Goal: Navigation & Orientation: Understand site structure

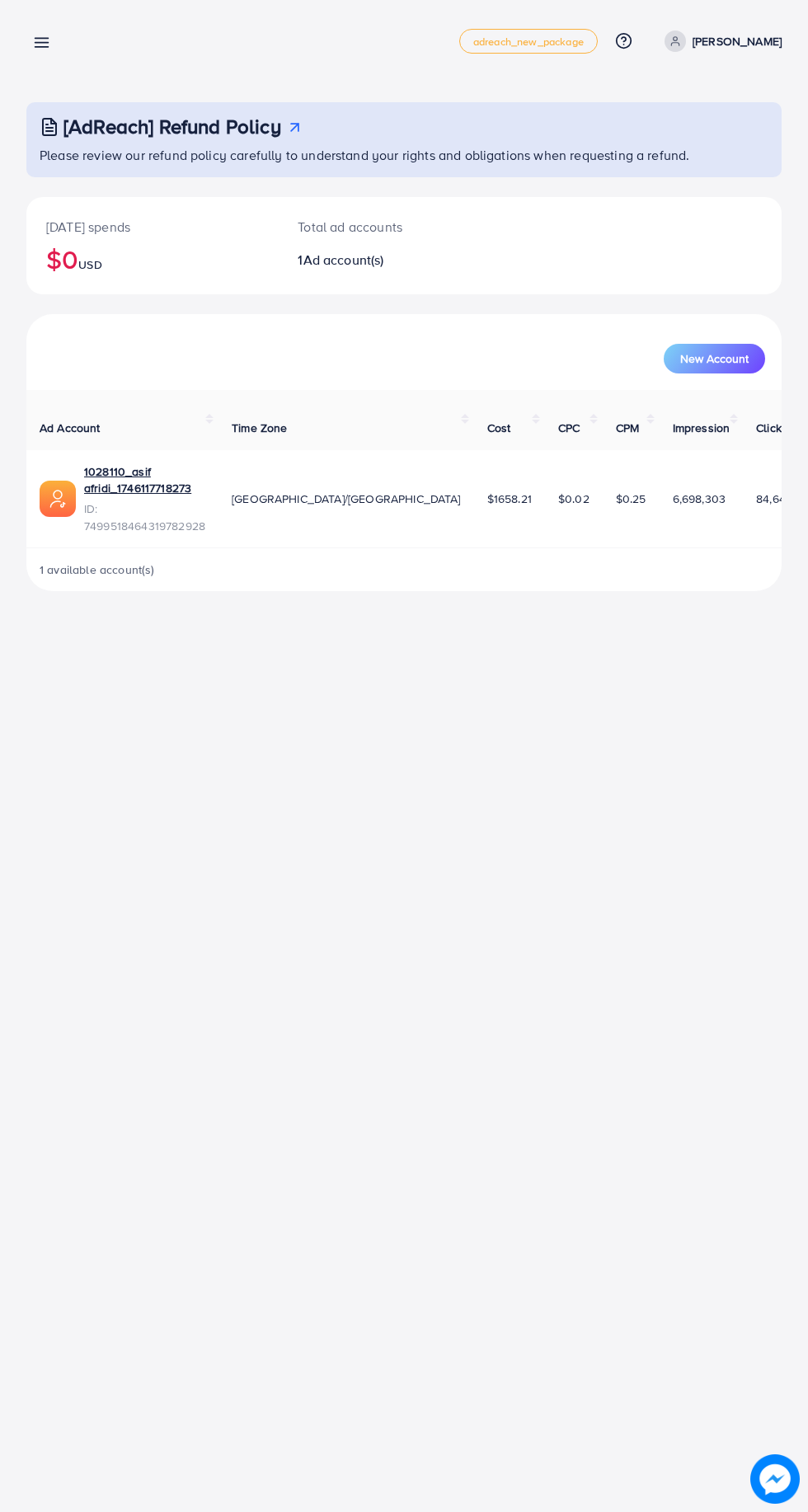
click at [41, 43] on line at bounding box center [42, 43] width 13 height 0
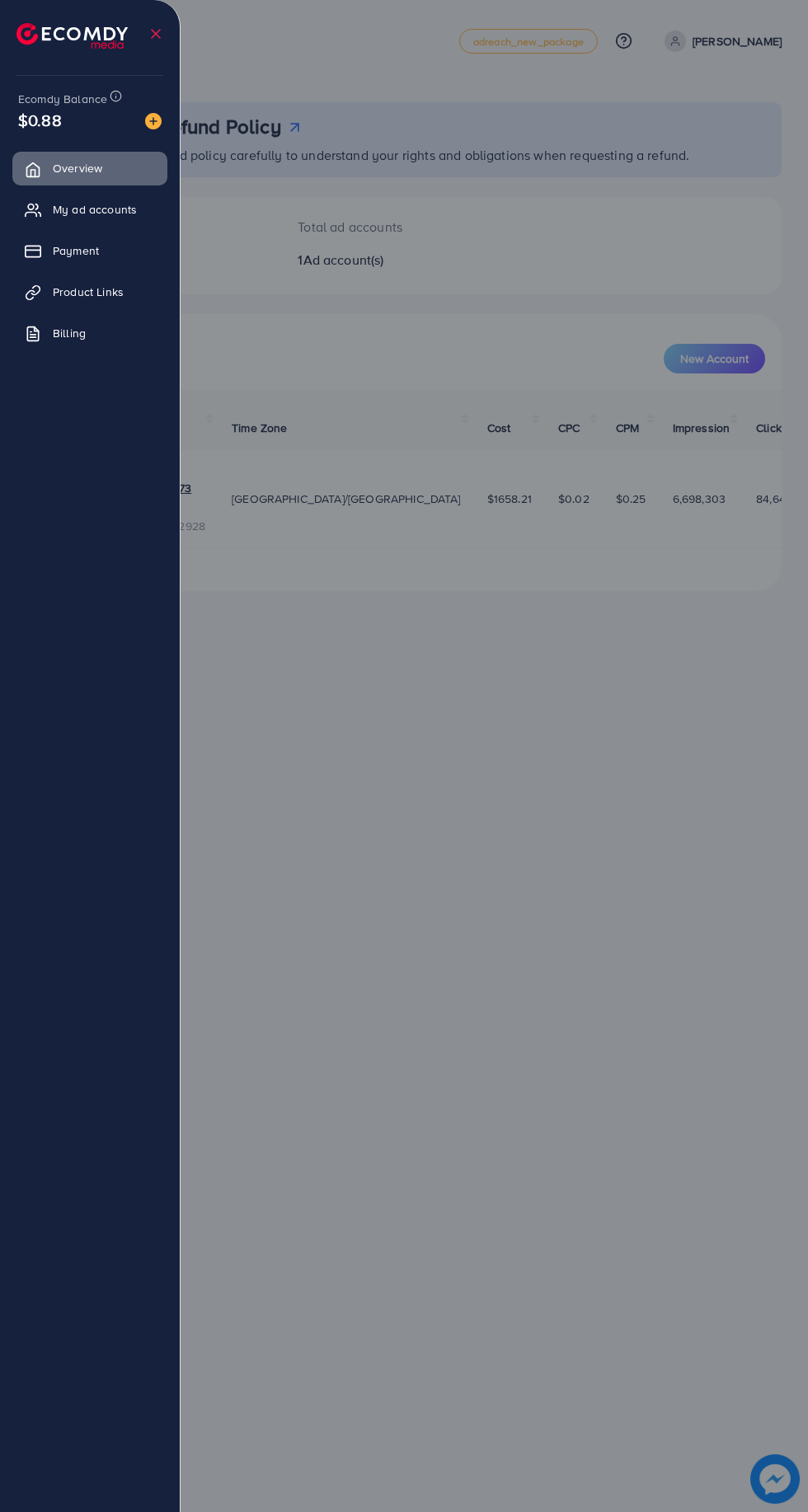
click at [538, 704] on div at bounding box center [404, 907] width 808 height 1815
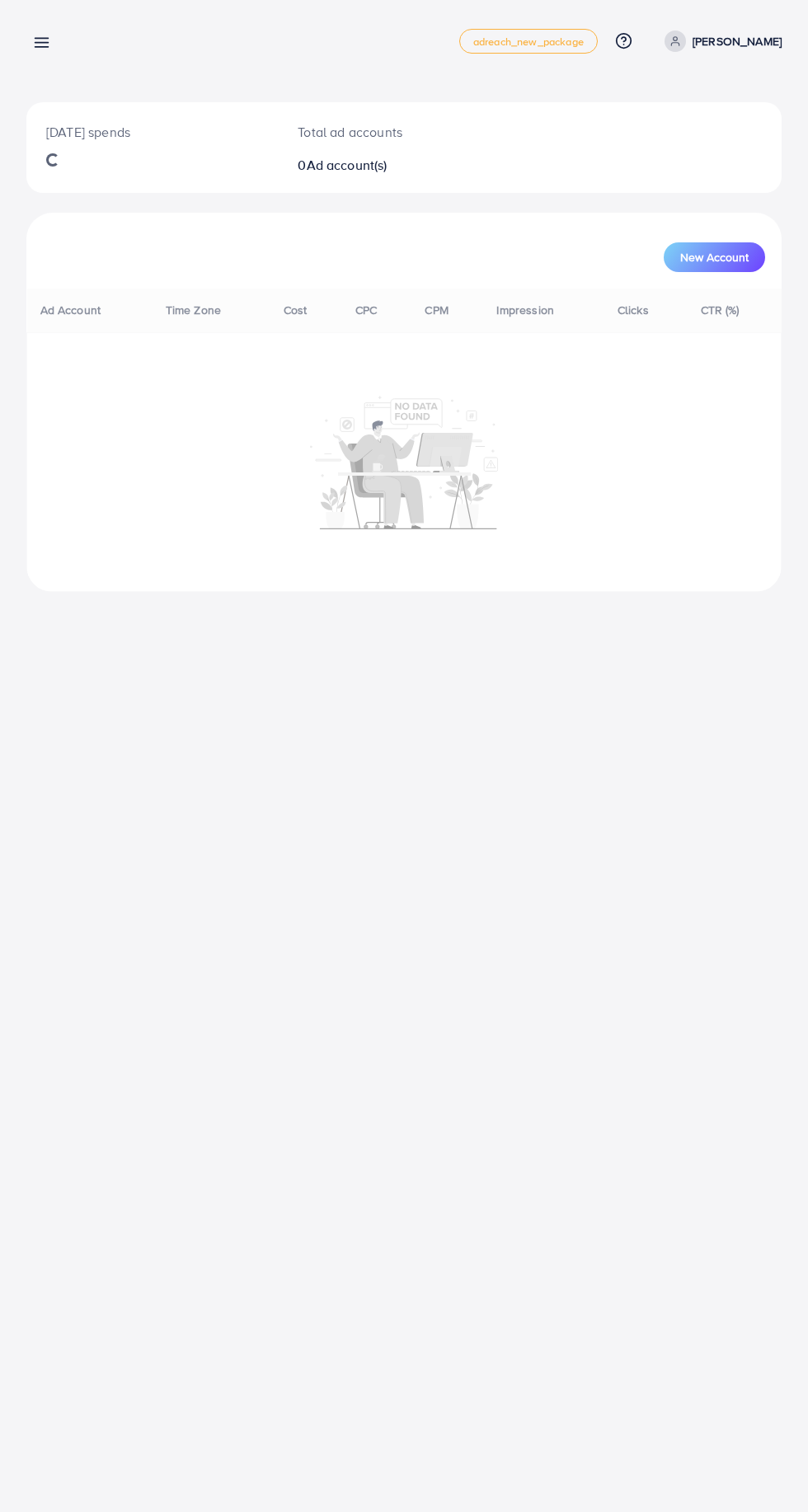
click at [49, 49] on icon at bounding box center [41, 42] width 17 height 17
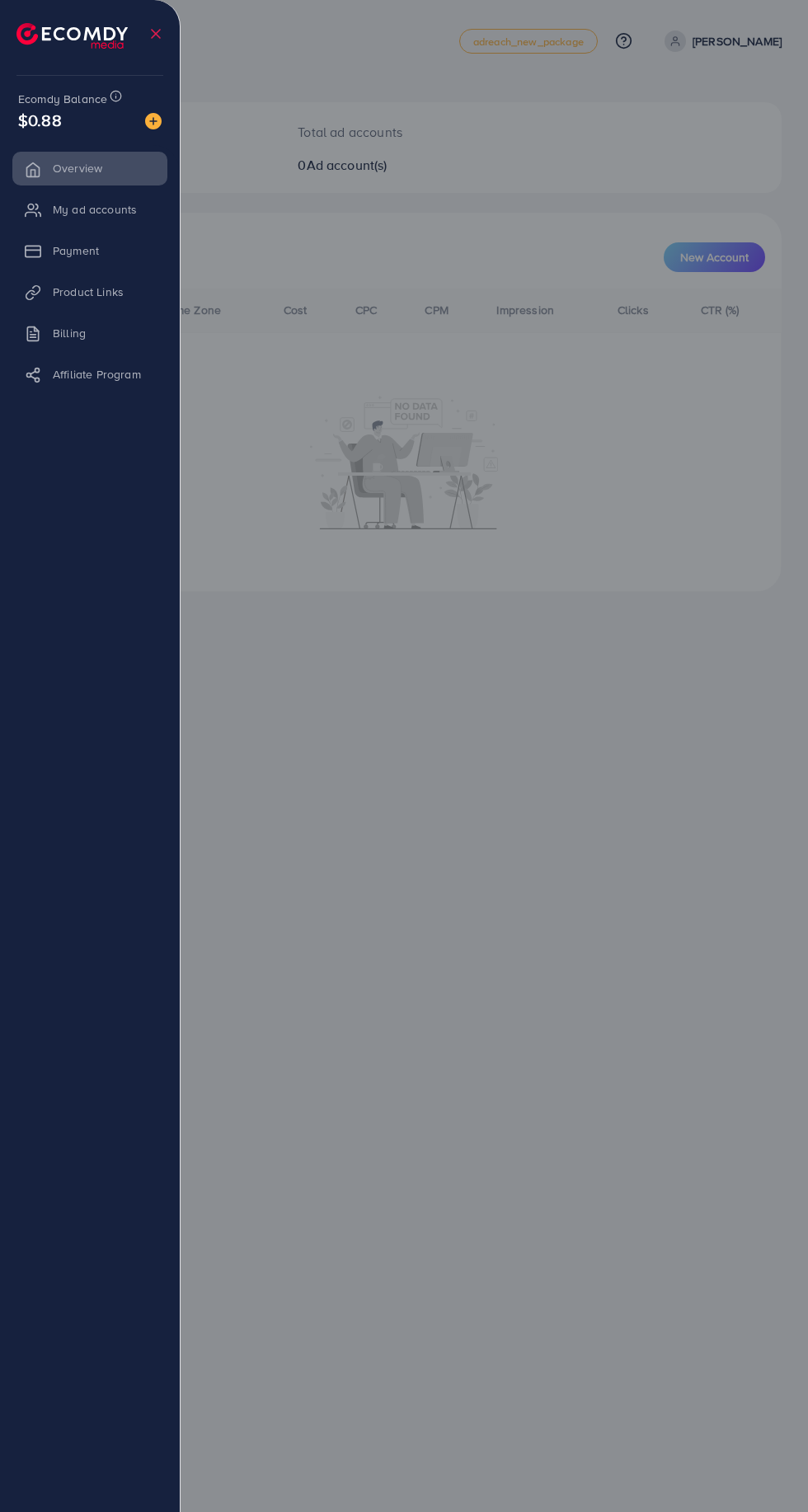
click at [549, 815] on div at bounding box center [404, 907] width 808 height 1815
